Goal: Information Seeking & Learning: Learn about a topic

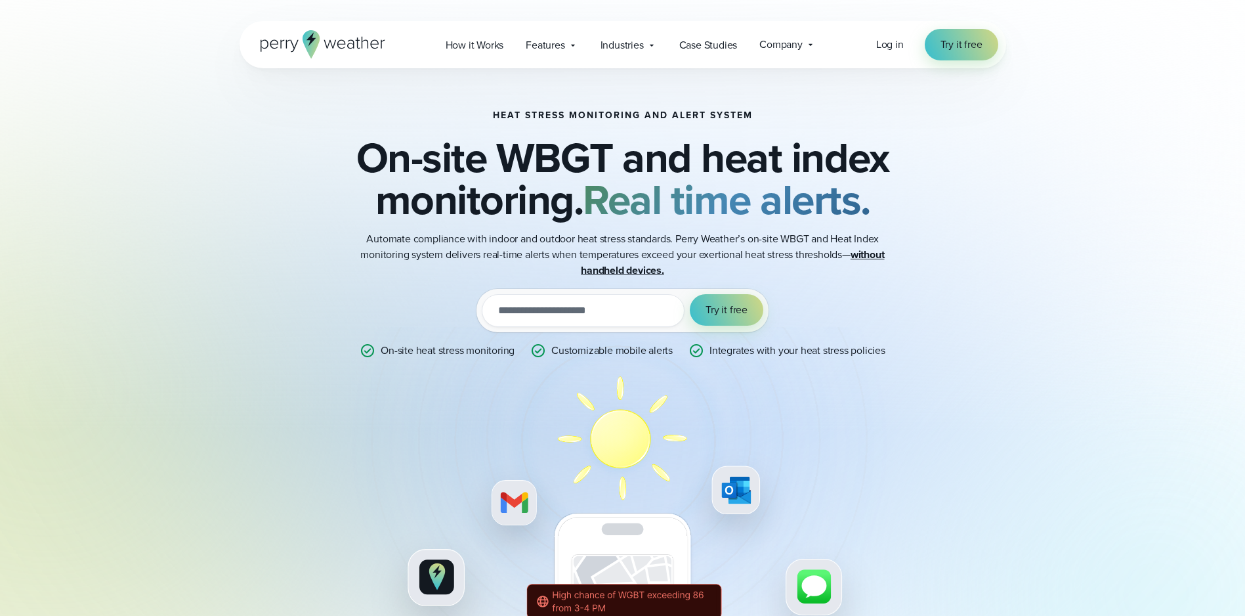
click at [499, 312] on input "email" at bounding box center [583, 310] width 203 height 33
click at [480, 47] on span "How it Works" at bounding box center [475, 45] width 58 height 16
